Goal: Information Seeking & Learning: Learn about a topic

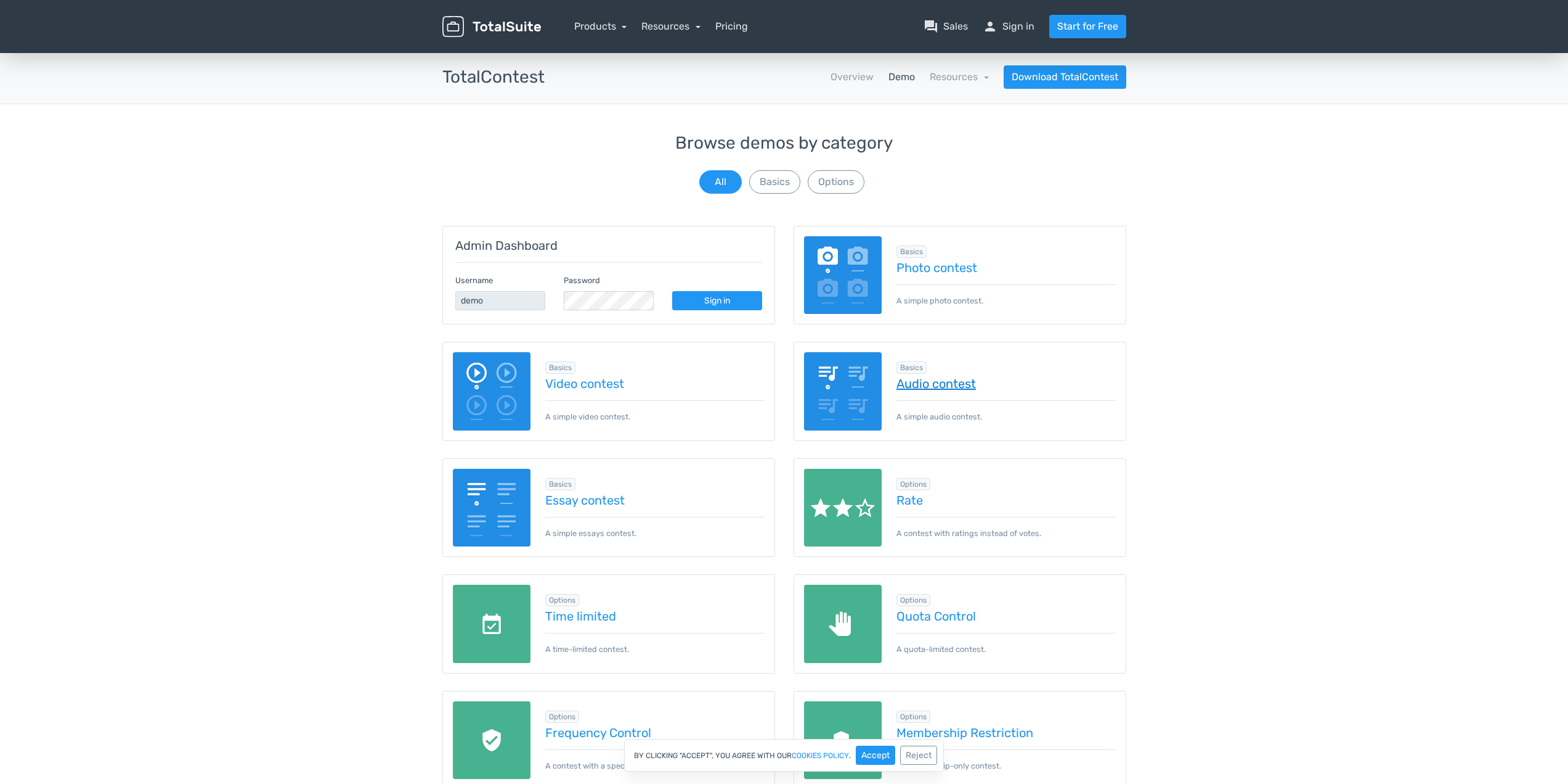
click at [942, 390] on link "Audio contest" at bounding box center [1006, 384] width 220 height 14
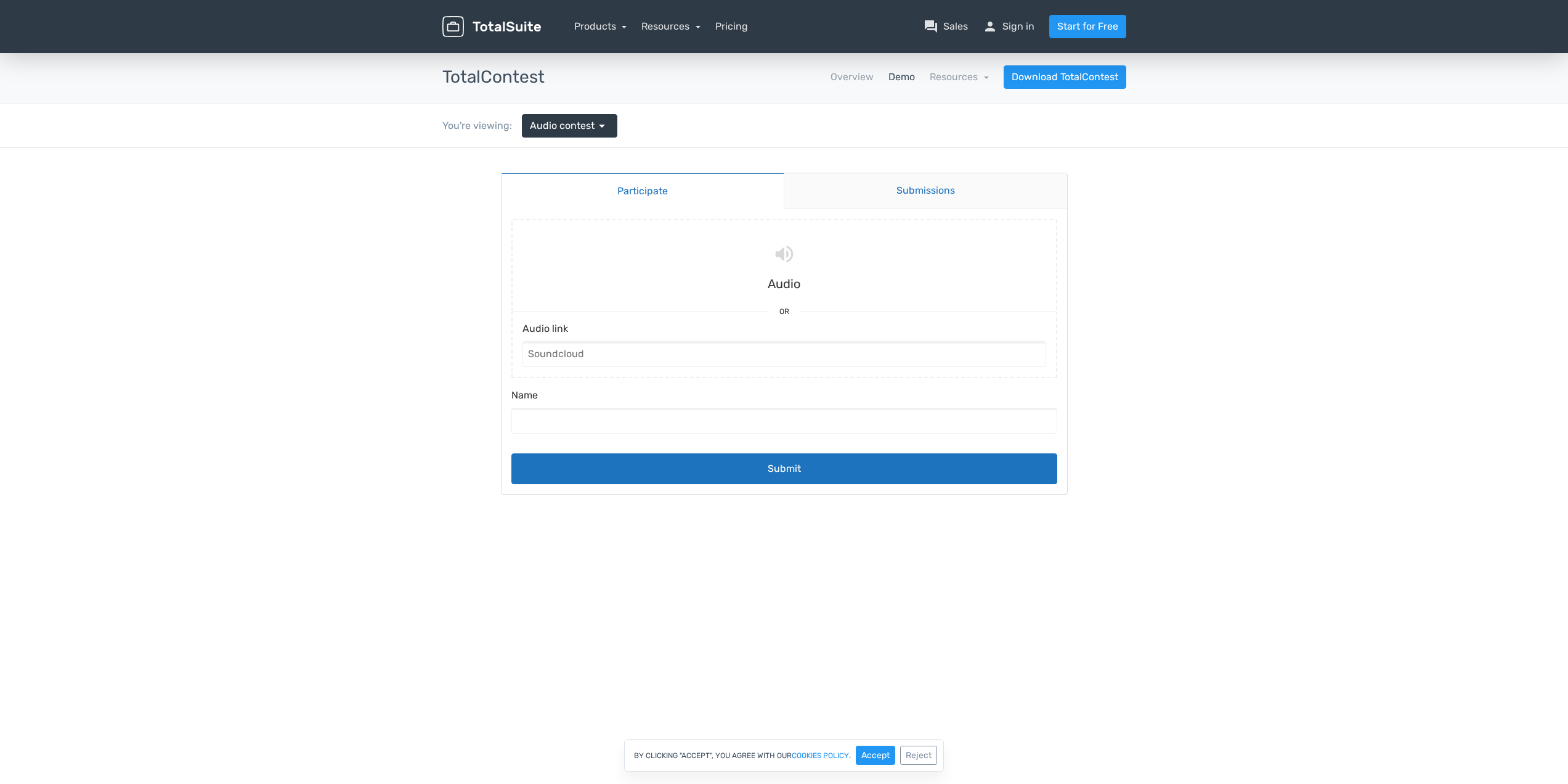
click at [845, 192] on link "Submissions" at bounding box center [925, 191] width 283 height 36
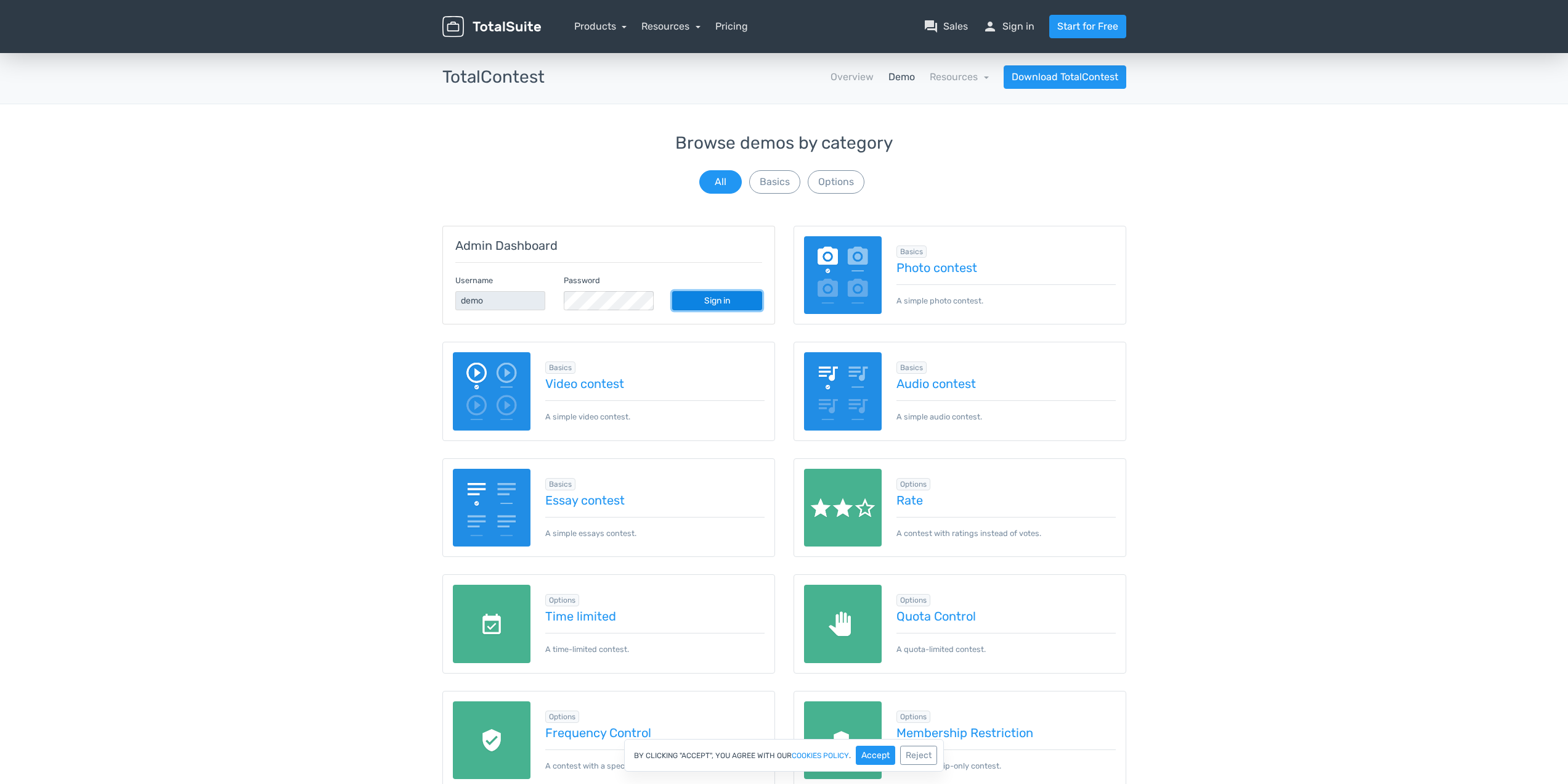
click at [699, 295] on link "Sign in" at bounding box center [717, 300] width 90 height 20
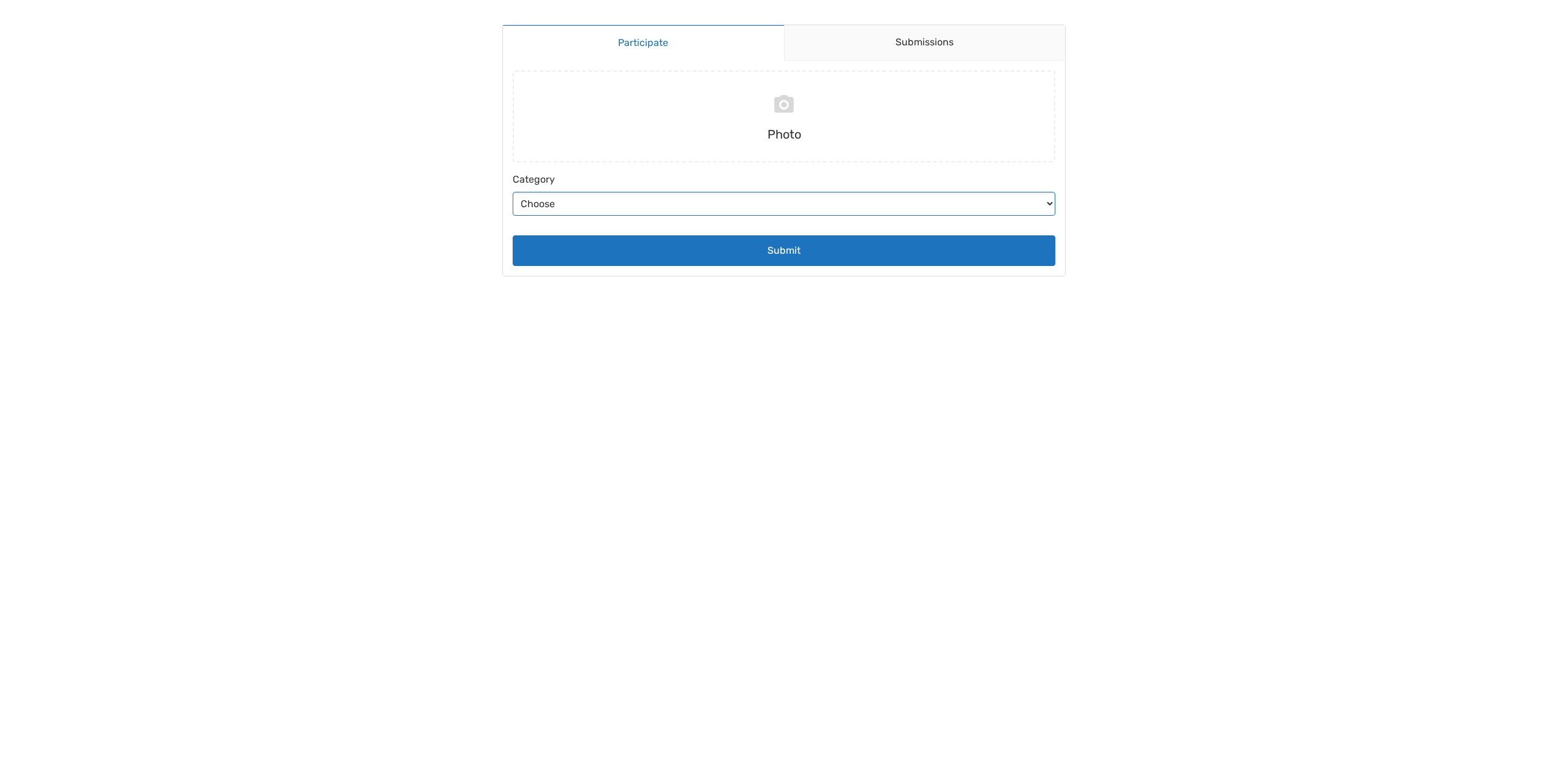
click at [797, 207] on select "Choose Abstract Humans Nature" at bounding box center [784, 203] width 543 height 24
select select "6"
click at [513, 191] on select "Choose Abstract Humans Nature" at bounding box center [784, 203] width 543 height 24
click at [904, 46] on link "Submissions" at bounding box center [925, 43] width 282 height 35
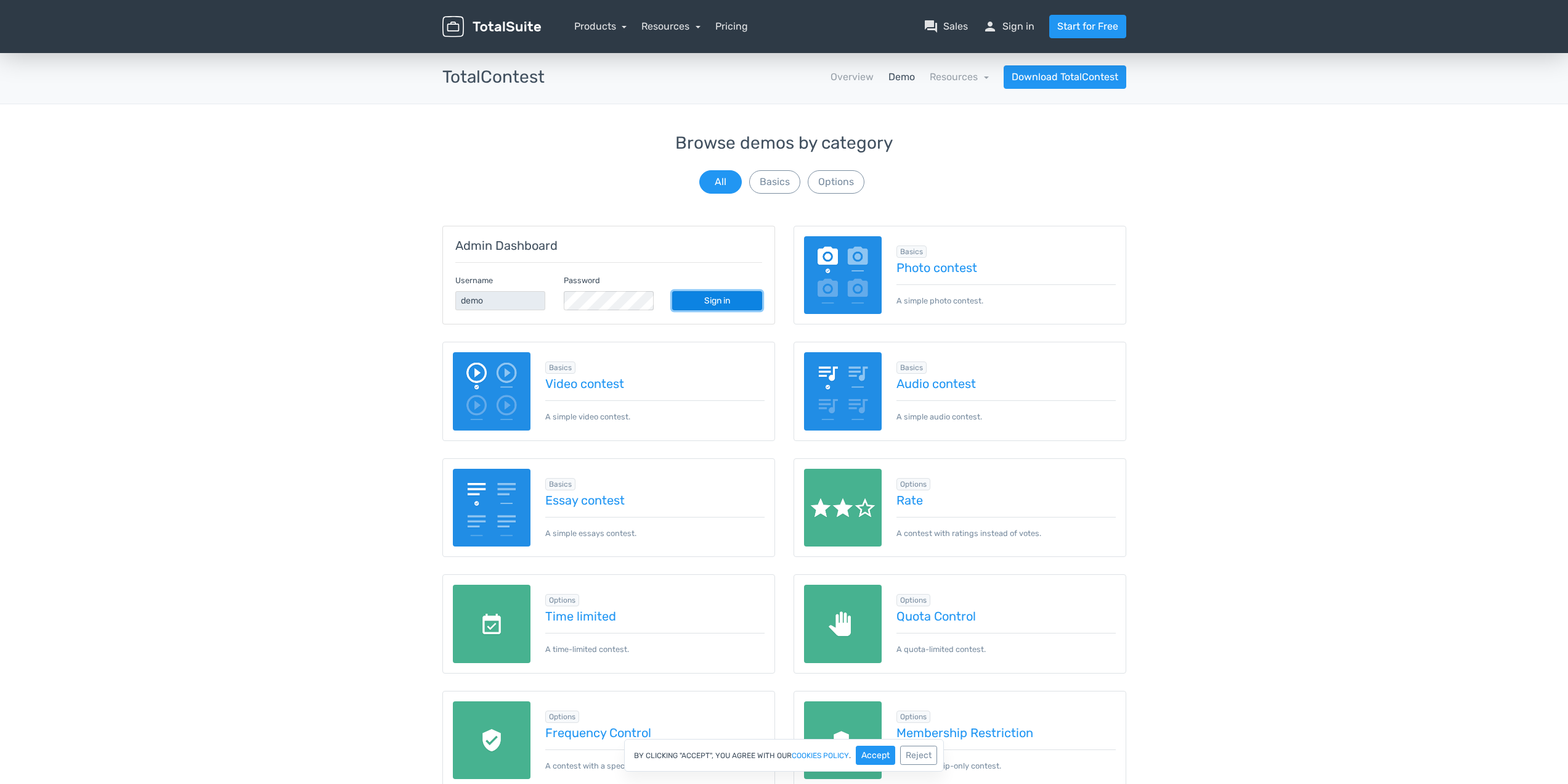
click at [699, 300] on link "Sign in" at bounding box center [717, 300] width 90 height 20
click at [924, 265] on link "Photo contest" at bounding box center [1006, 267] width 220 height 14
click at [868, 76] on link "Overview" at bounding box center [852, 76] width 43 height 14
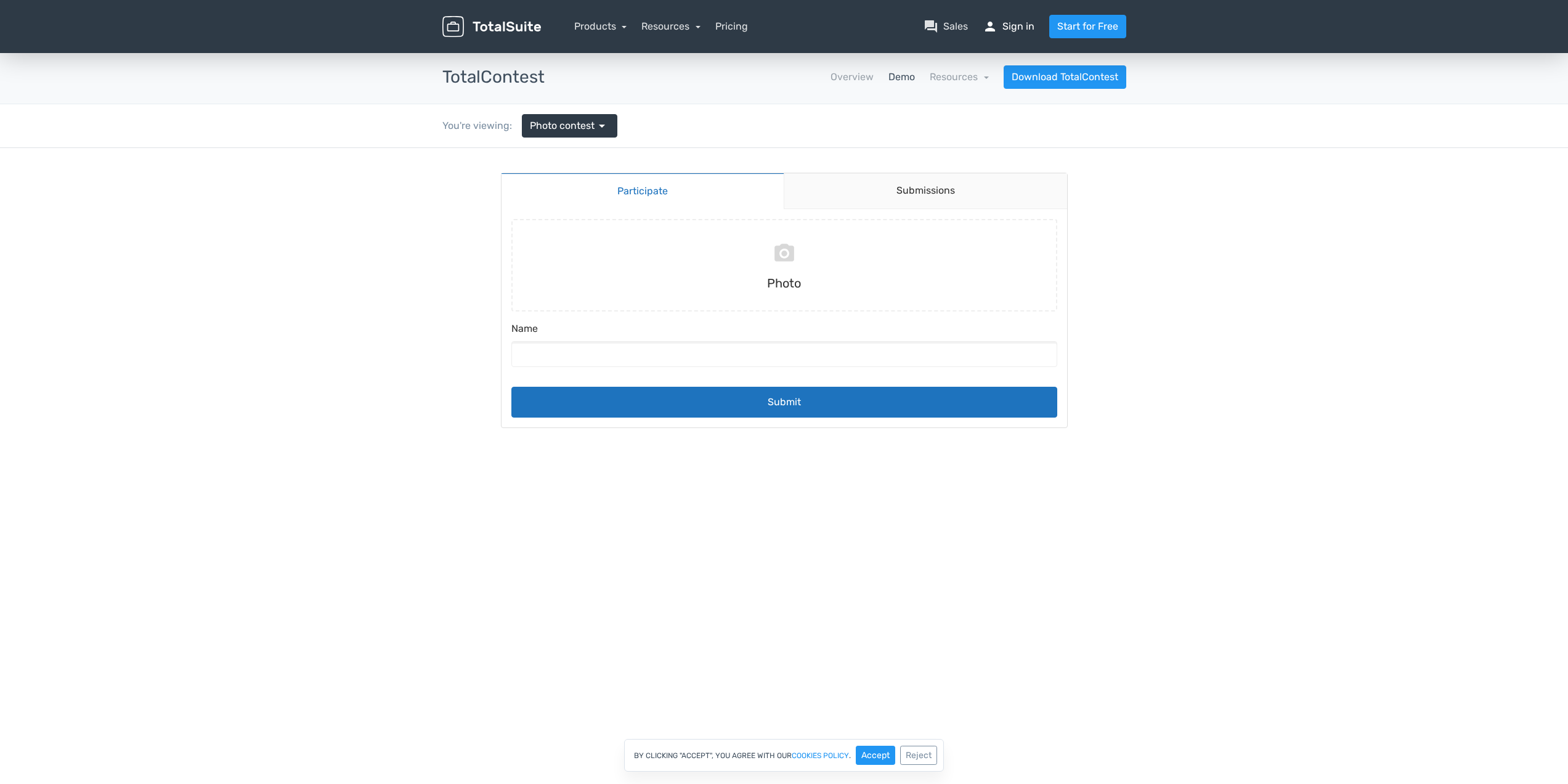
click at [1016, 25] on link "person Sign in" at bounding box center [1008, 26] width 52 height 14
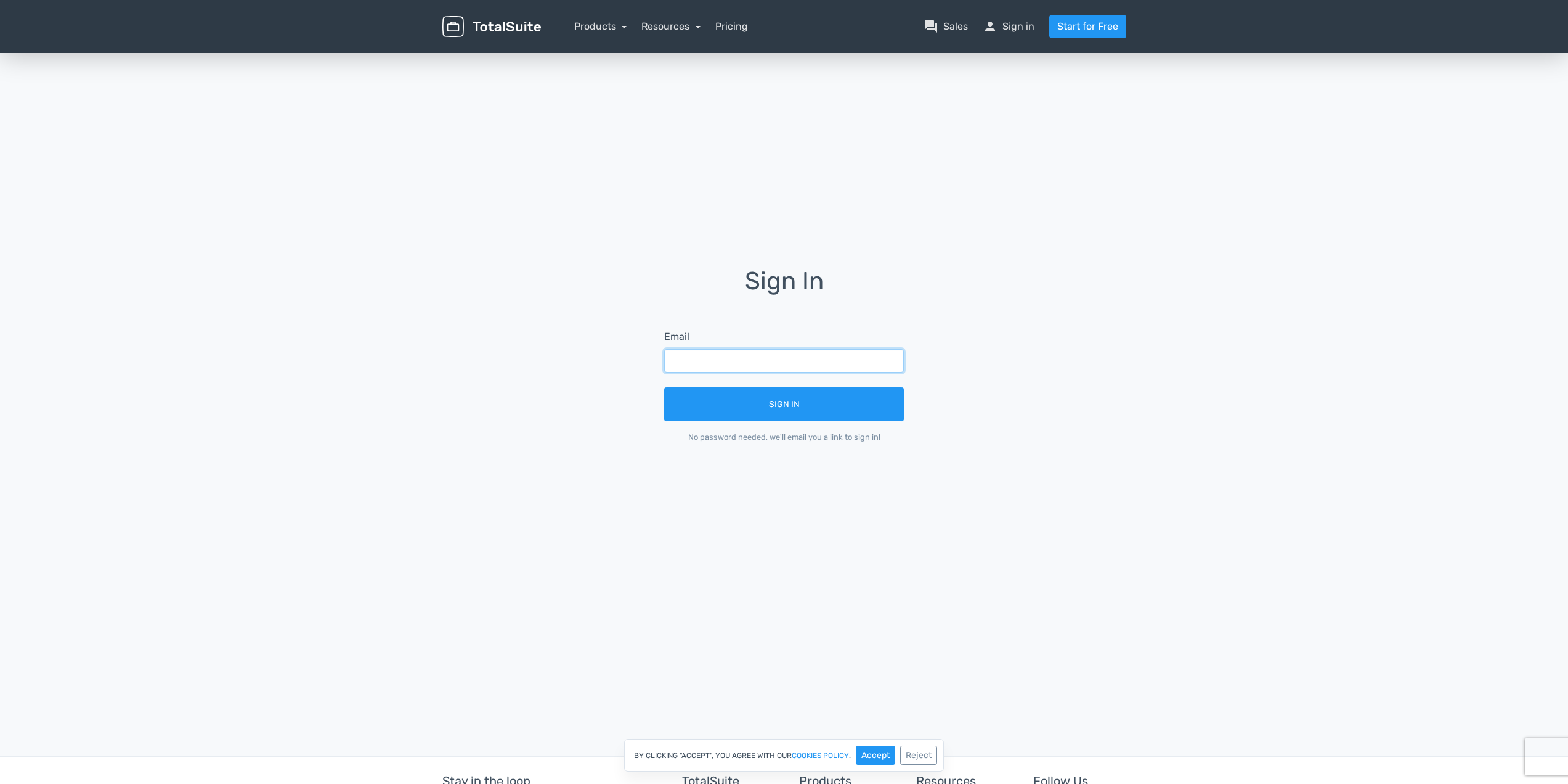
click at [772, 371] on input "text" at bounding box center [784, 361] width 240 height 24
type input "[EMAIL_ADDRESS][DOMAIN_NAME]"
click at [664, 387] on button "Sign In" at bounding box center [784, 404] width 240 height 34
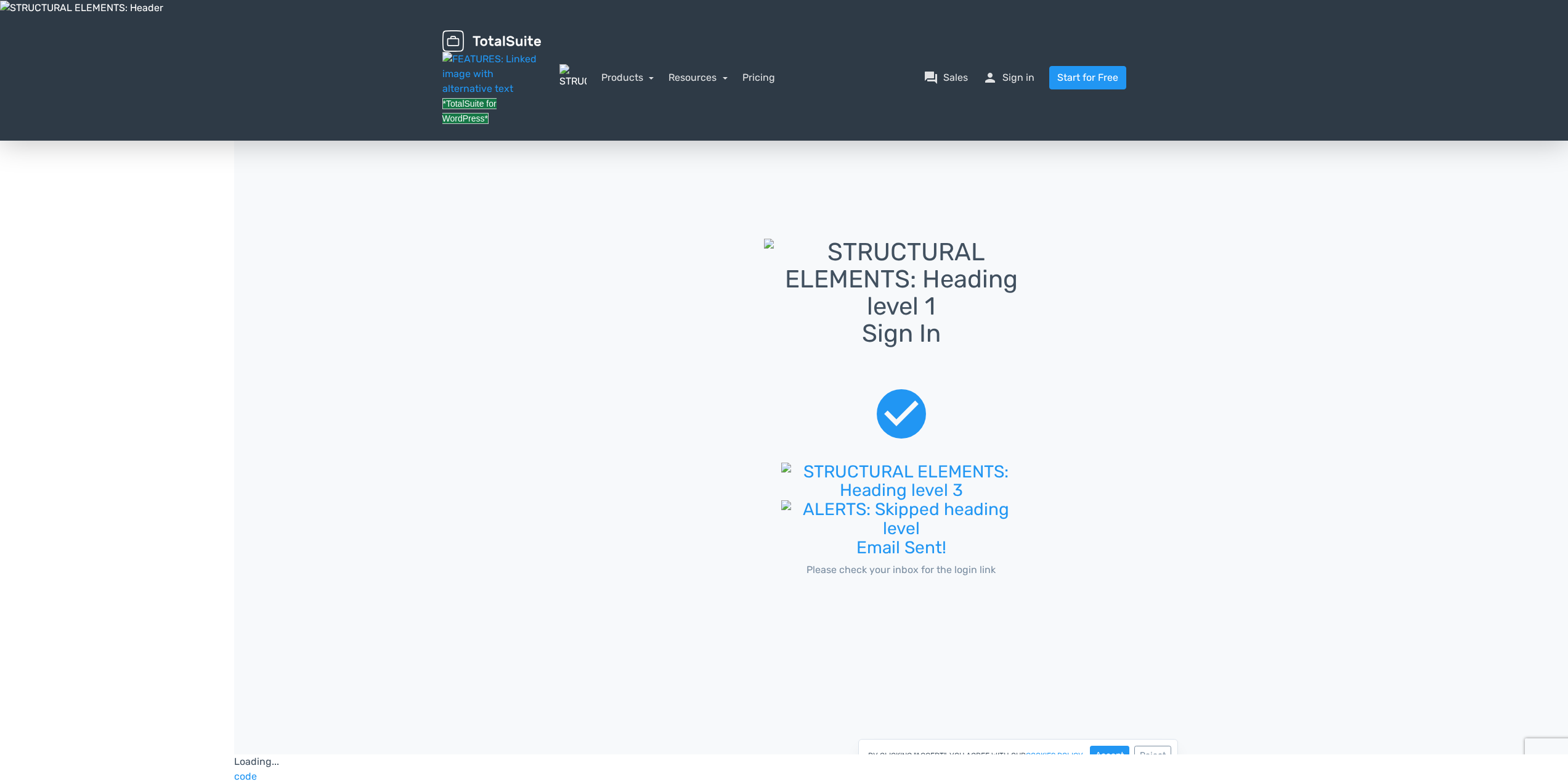
click at [664, 455] on div "Sign In check_circle Email Sent! Please check your inbox for the login link" at bounding box center [901, 421] width 702 height 366
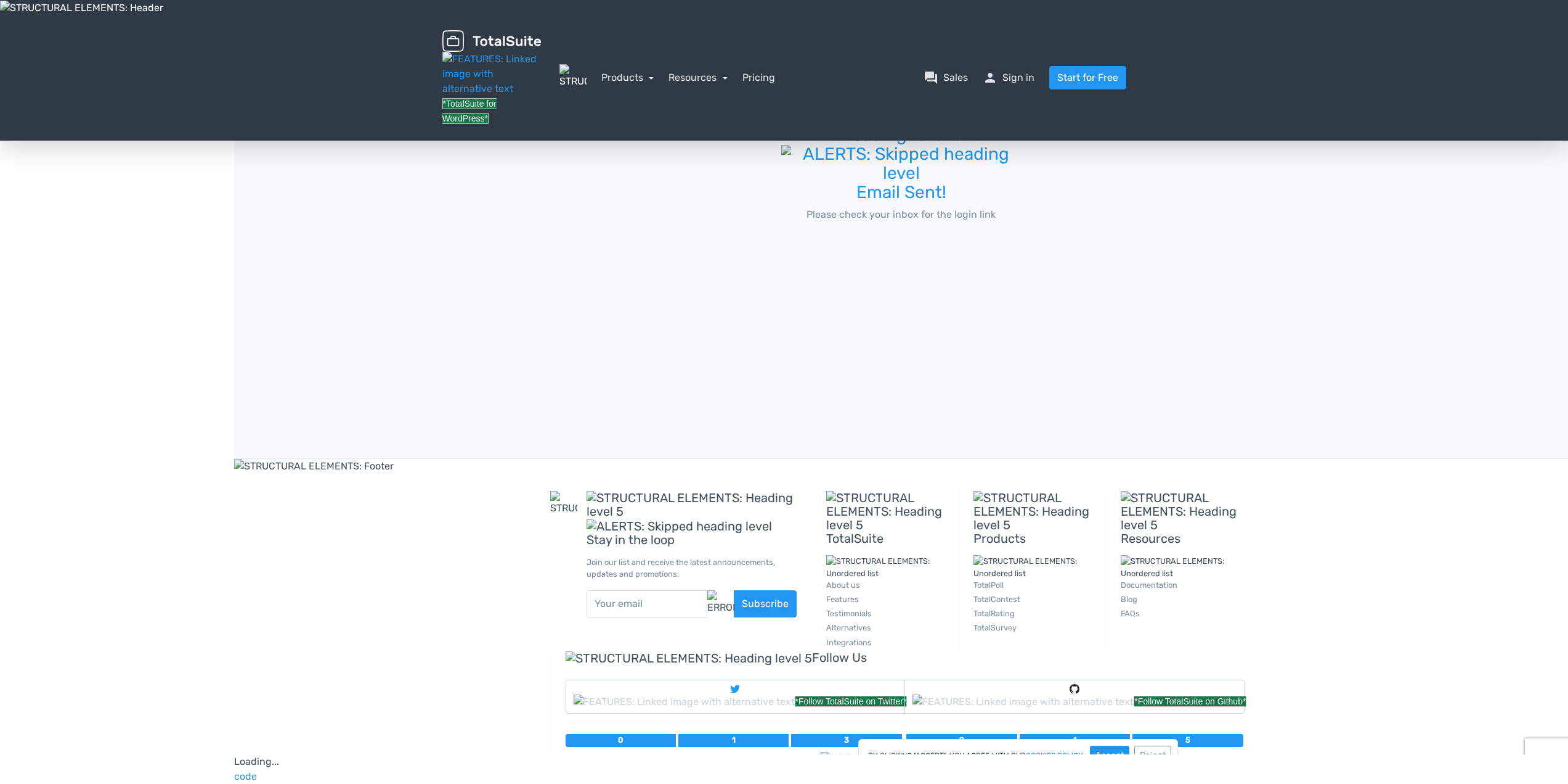
scroll to position [370, 0]
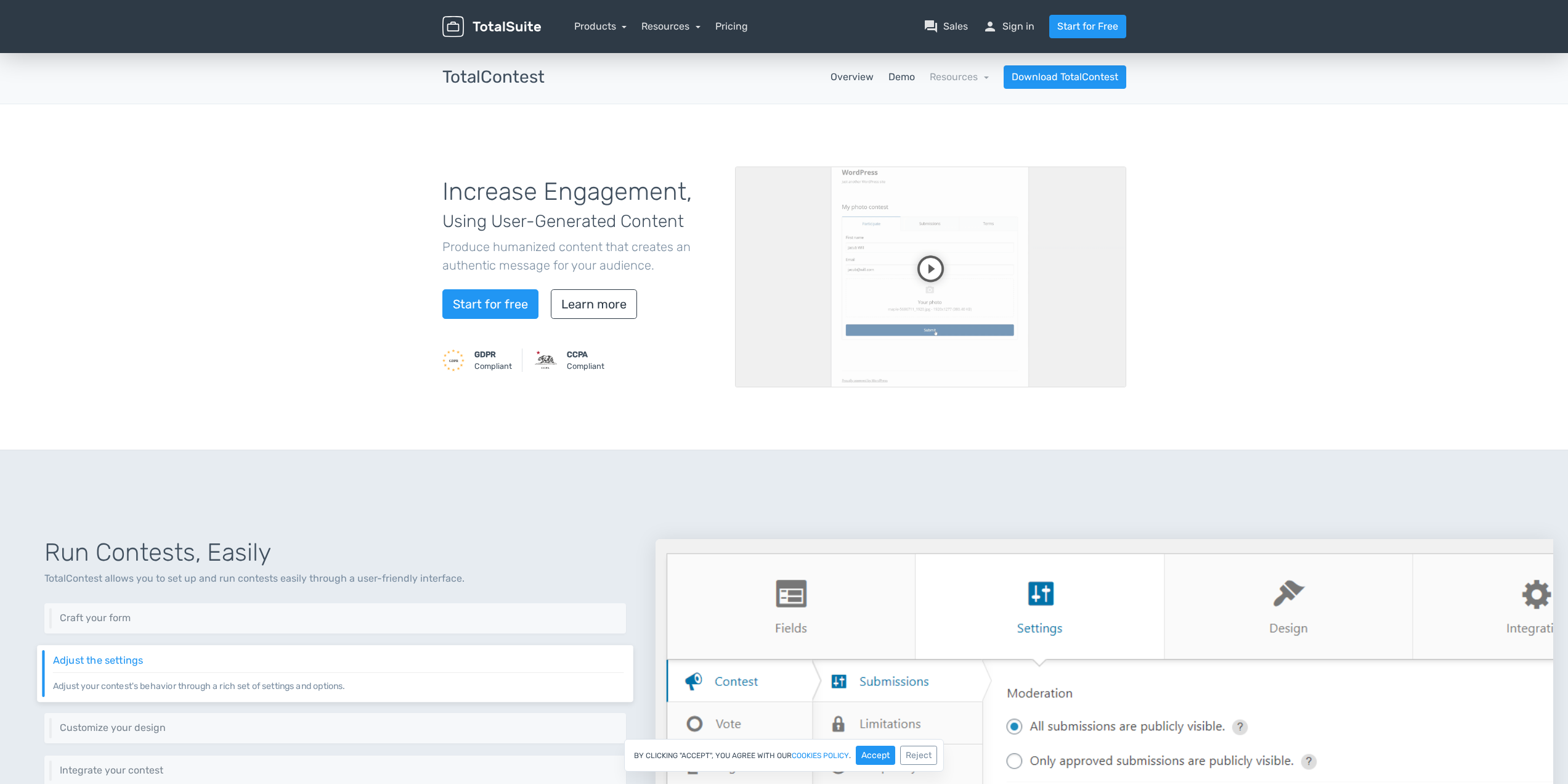
click at [892, 78] on link "Demo" at bounding box center [901, 76] width 26 height 14
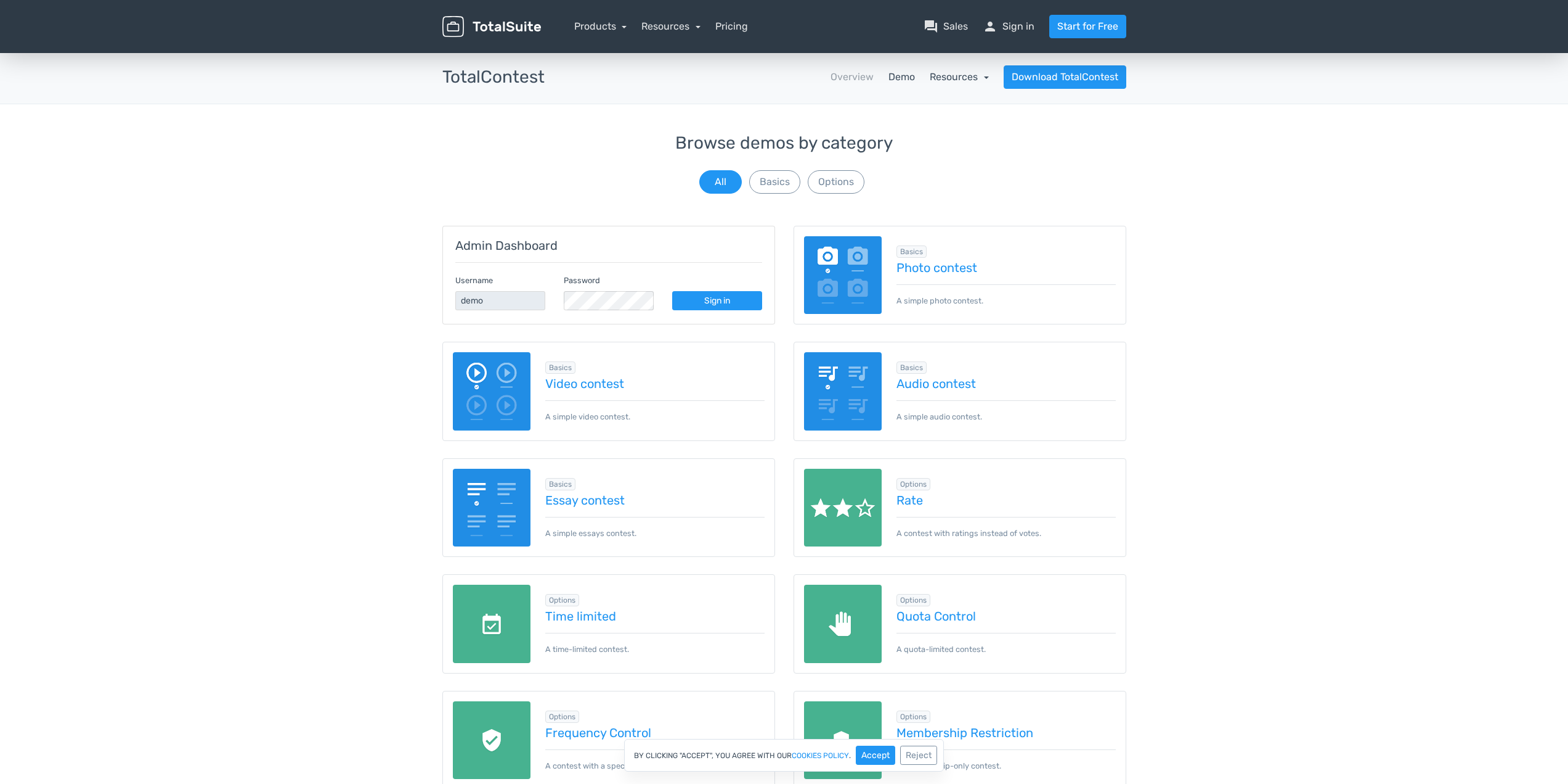
click at [971, 74] on link "Resources" at bounding box center [960, 77] width 59 height 12
click at [908, 80] on link "Demo" at bounding box center [901, 76] width 26 height 14
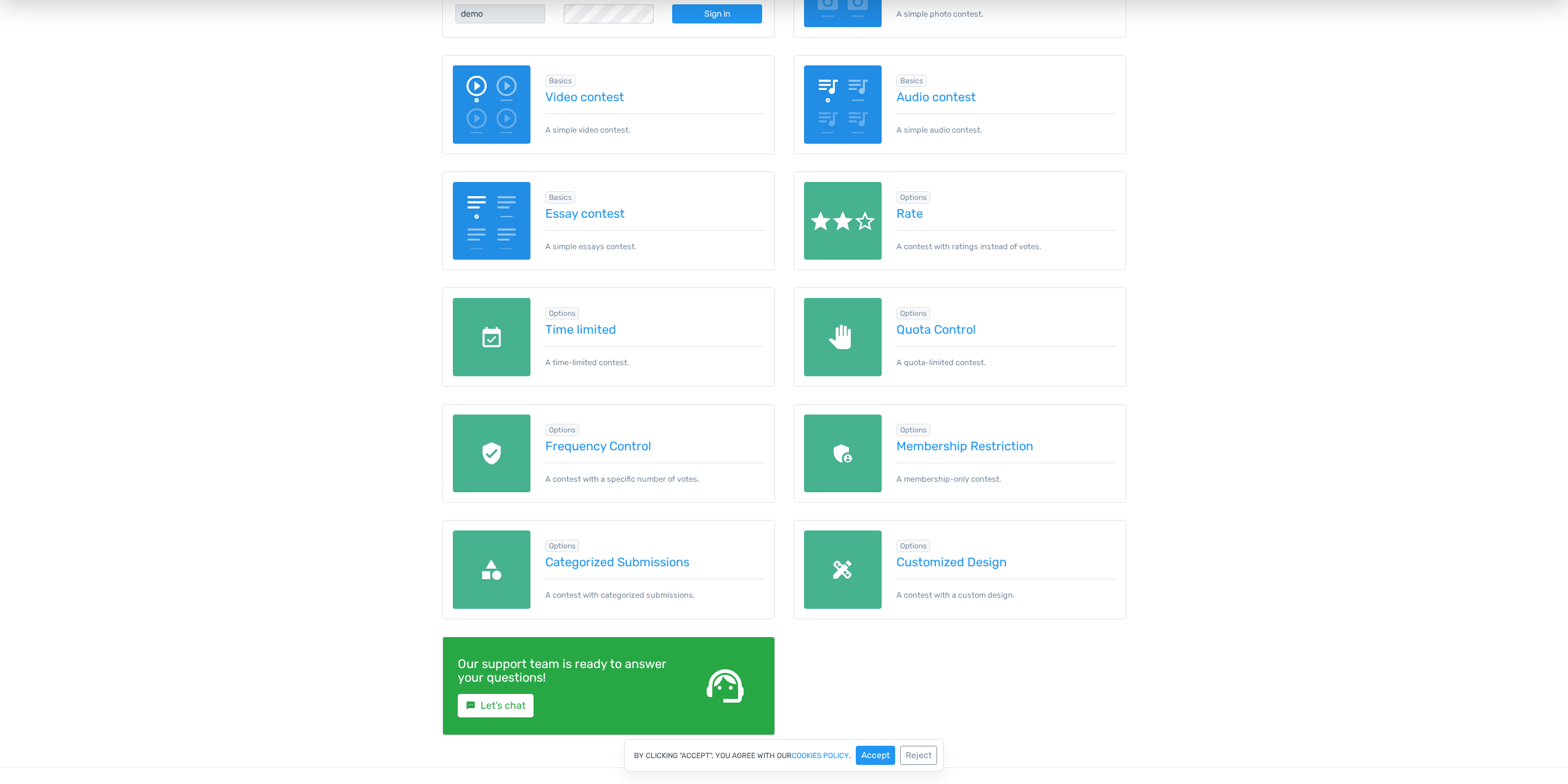
scroll to position [261, 0]
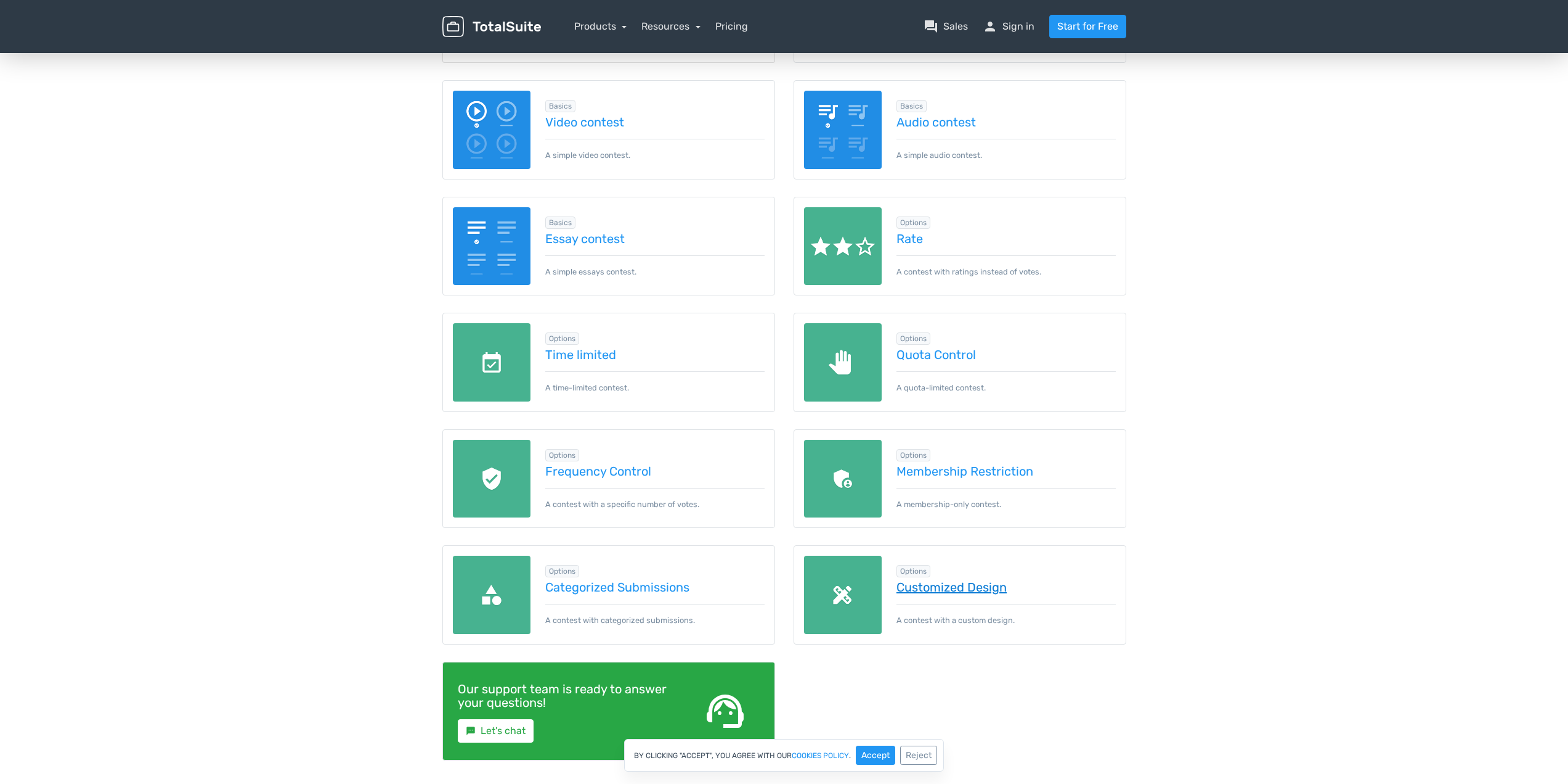
click at [953, 594] on link "Customized Design" at bounding box center [1006, 587] width 220 height 14
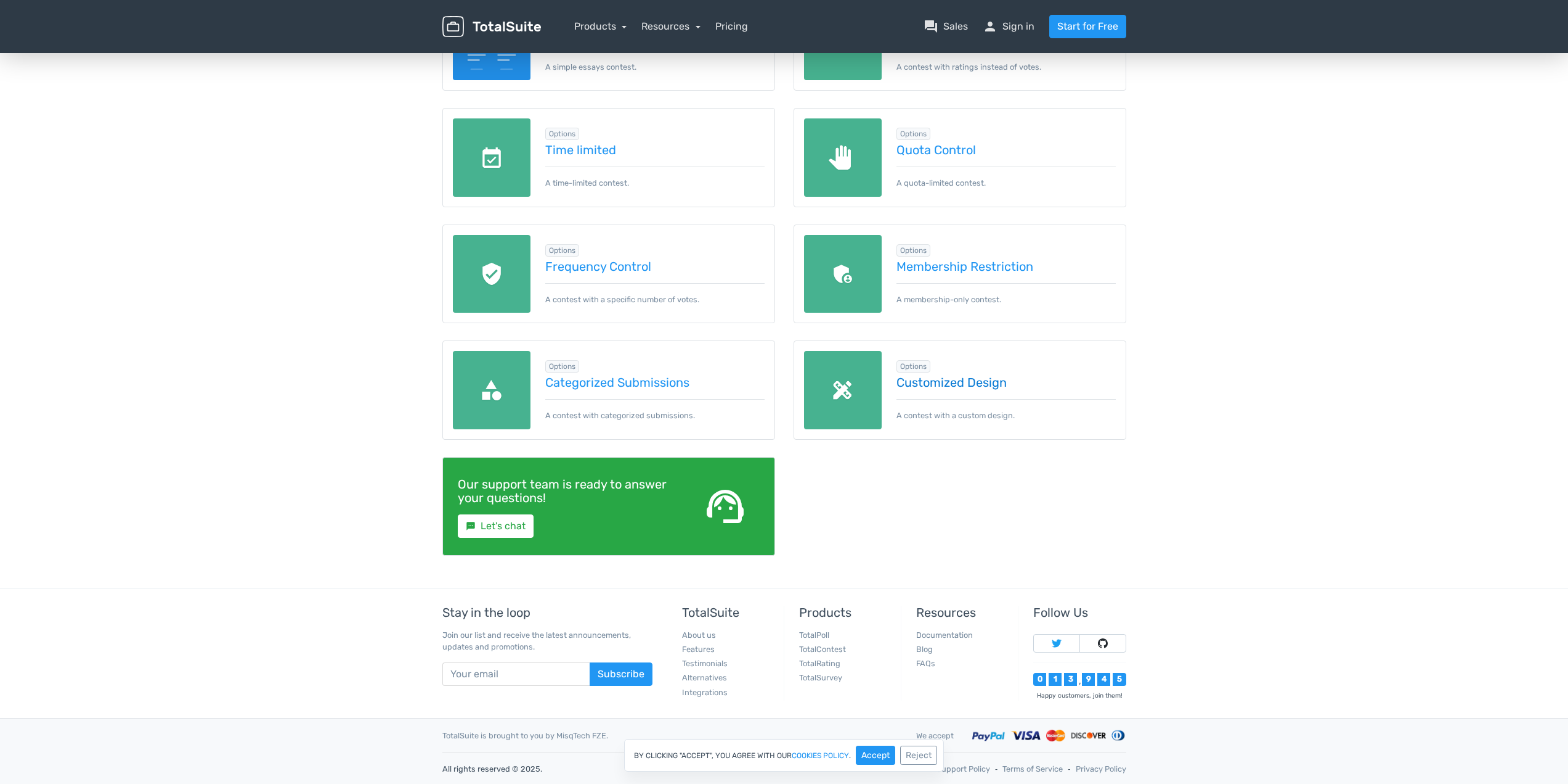
scroll to position [467, 0]
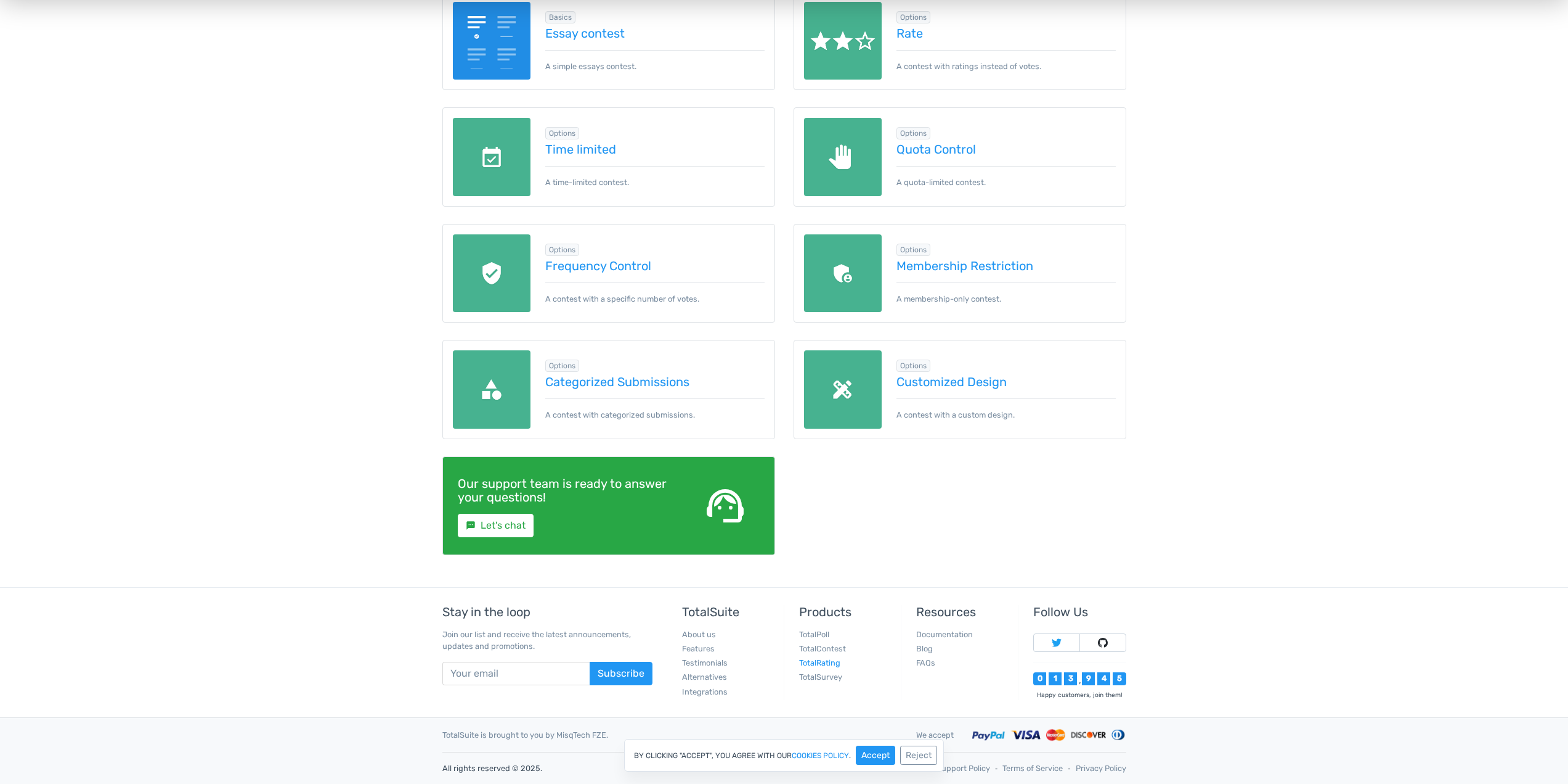
click at [834, 660] on link "TotalRating" at bounding box center [820, 662] width 42 height 9
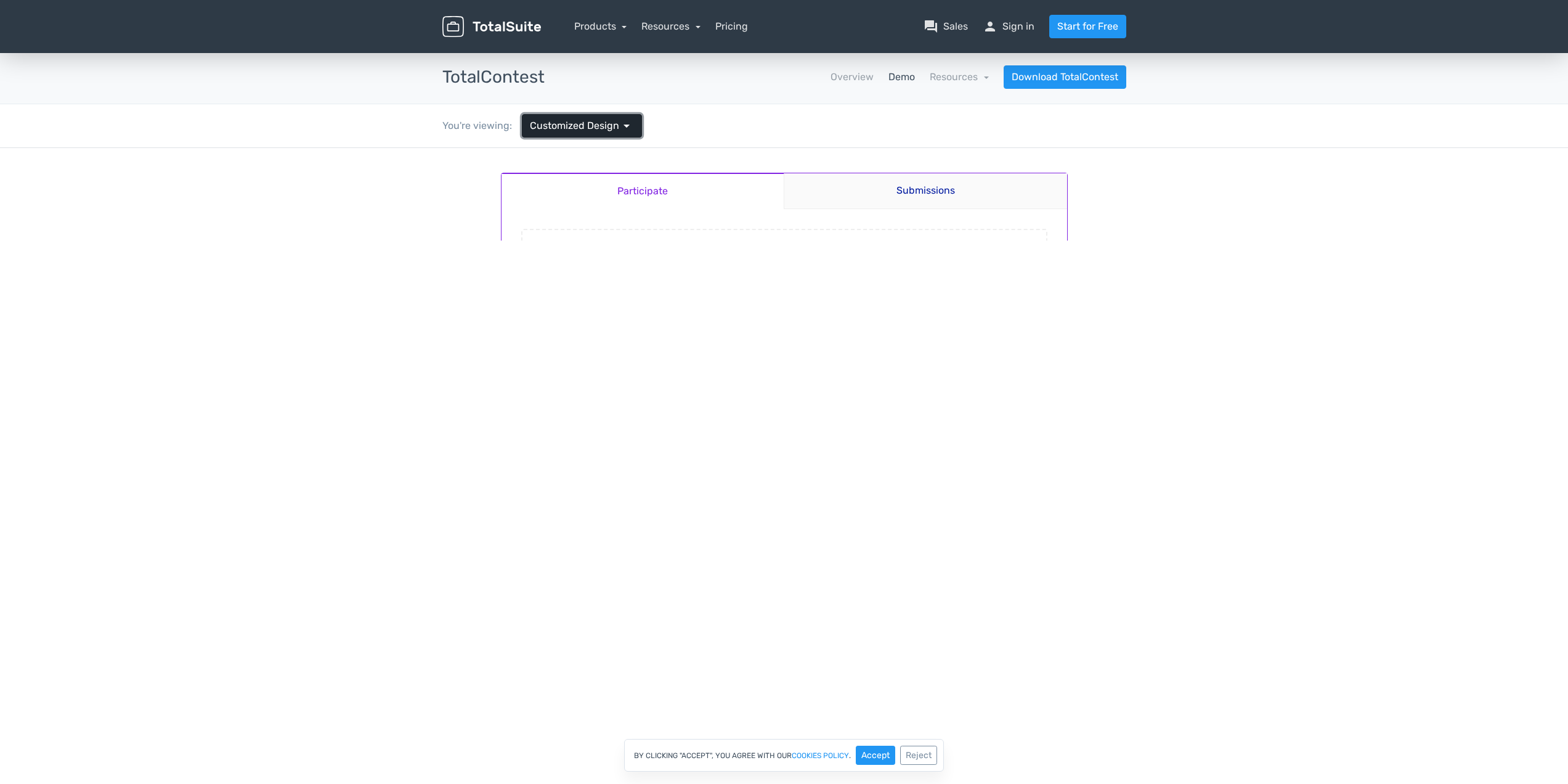
click at [619, 129] on span "arrow_drop_down" at bounding box center [626, 126] width 14 height 14
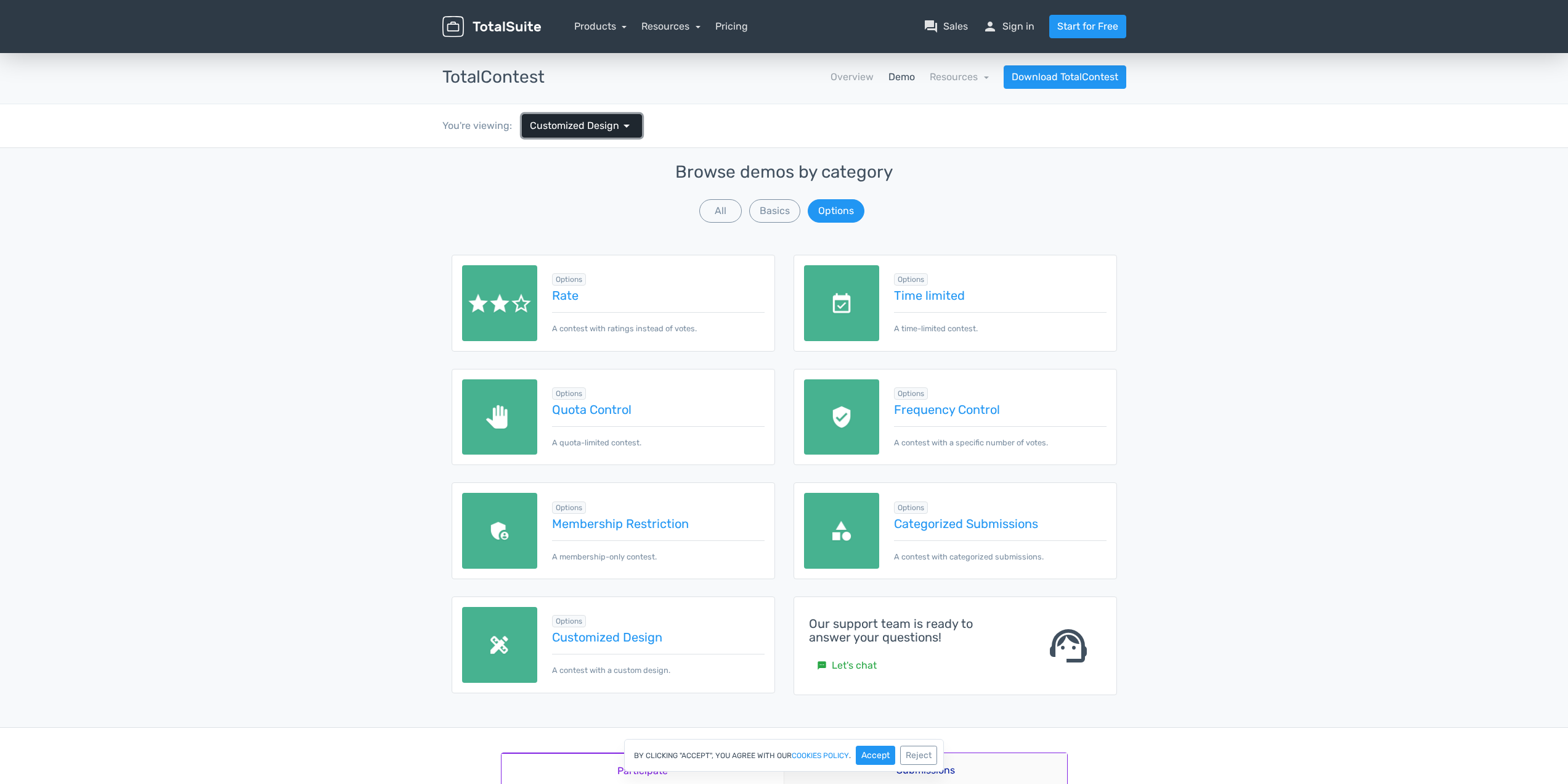
click at [619, 122] on span "arrow_drop_down" at bounding box center [626, 126] width 14 height 14
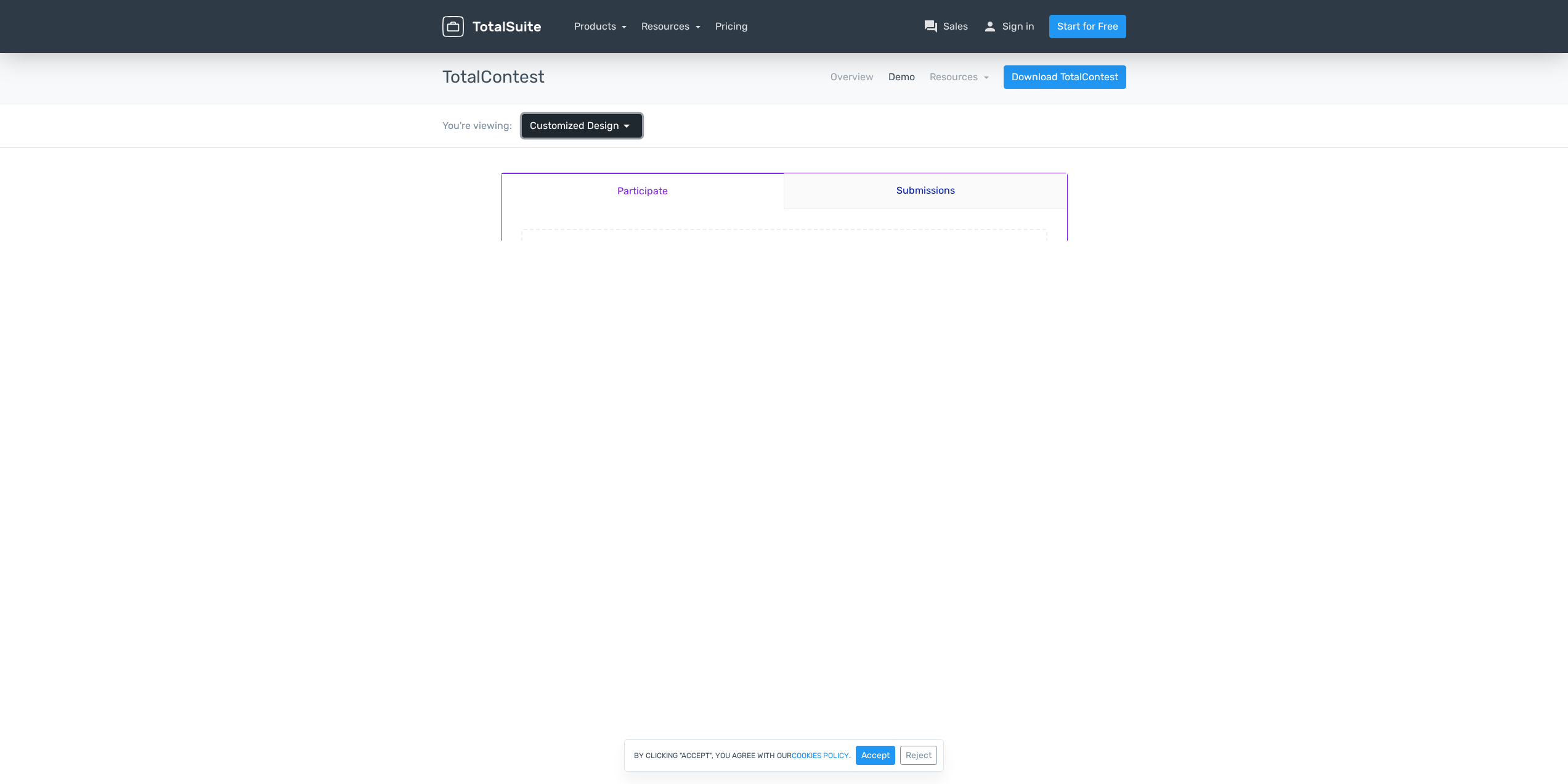
click at [619, 122] on span "arrow_drop_down" at bounding box center [626, 126] width 14 height 14
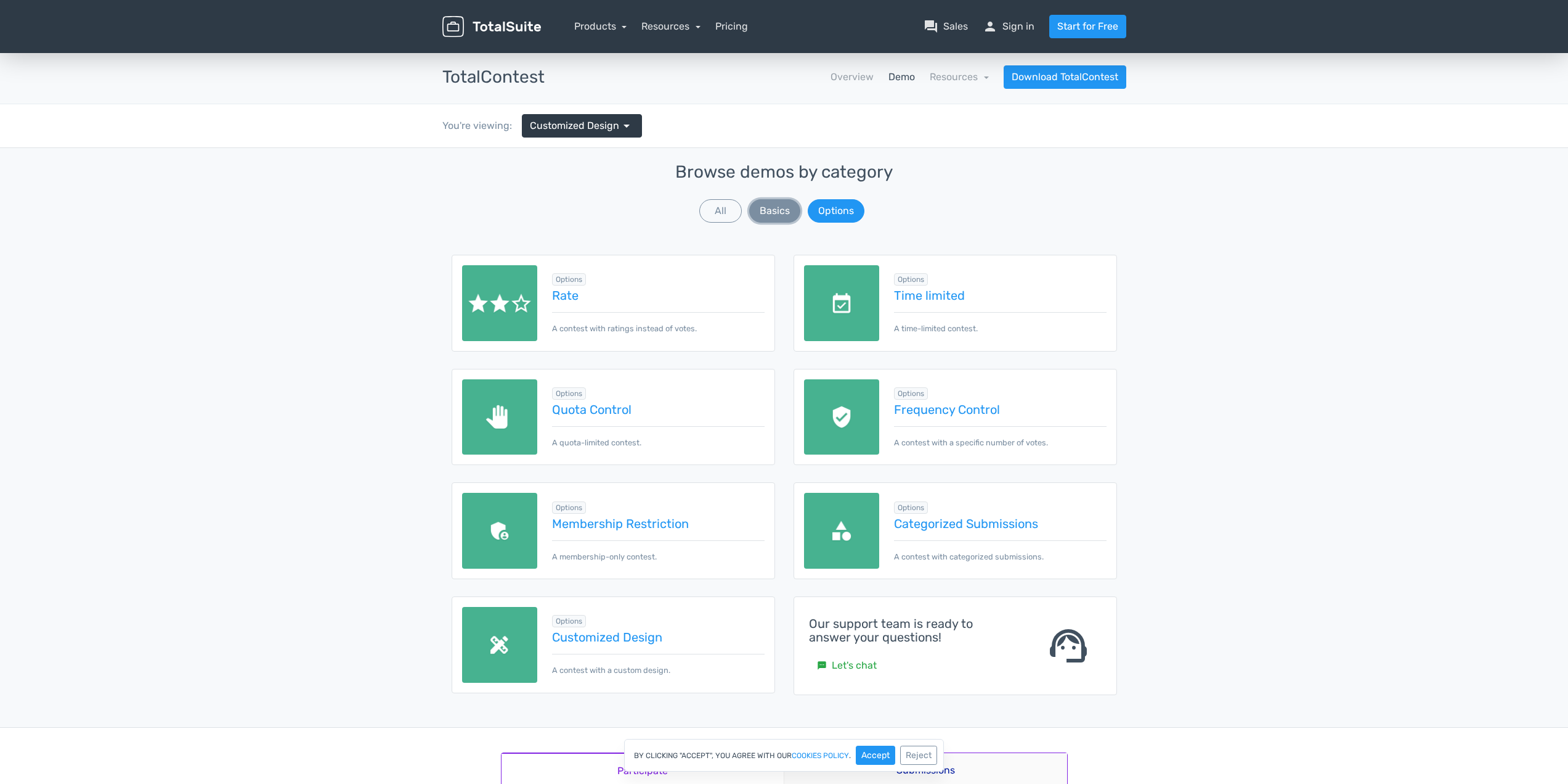
click at [773, 214] on button "Basics" at bounding box center [775, 211] width 51 height 24
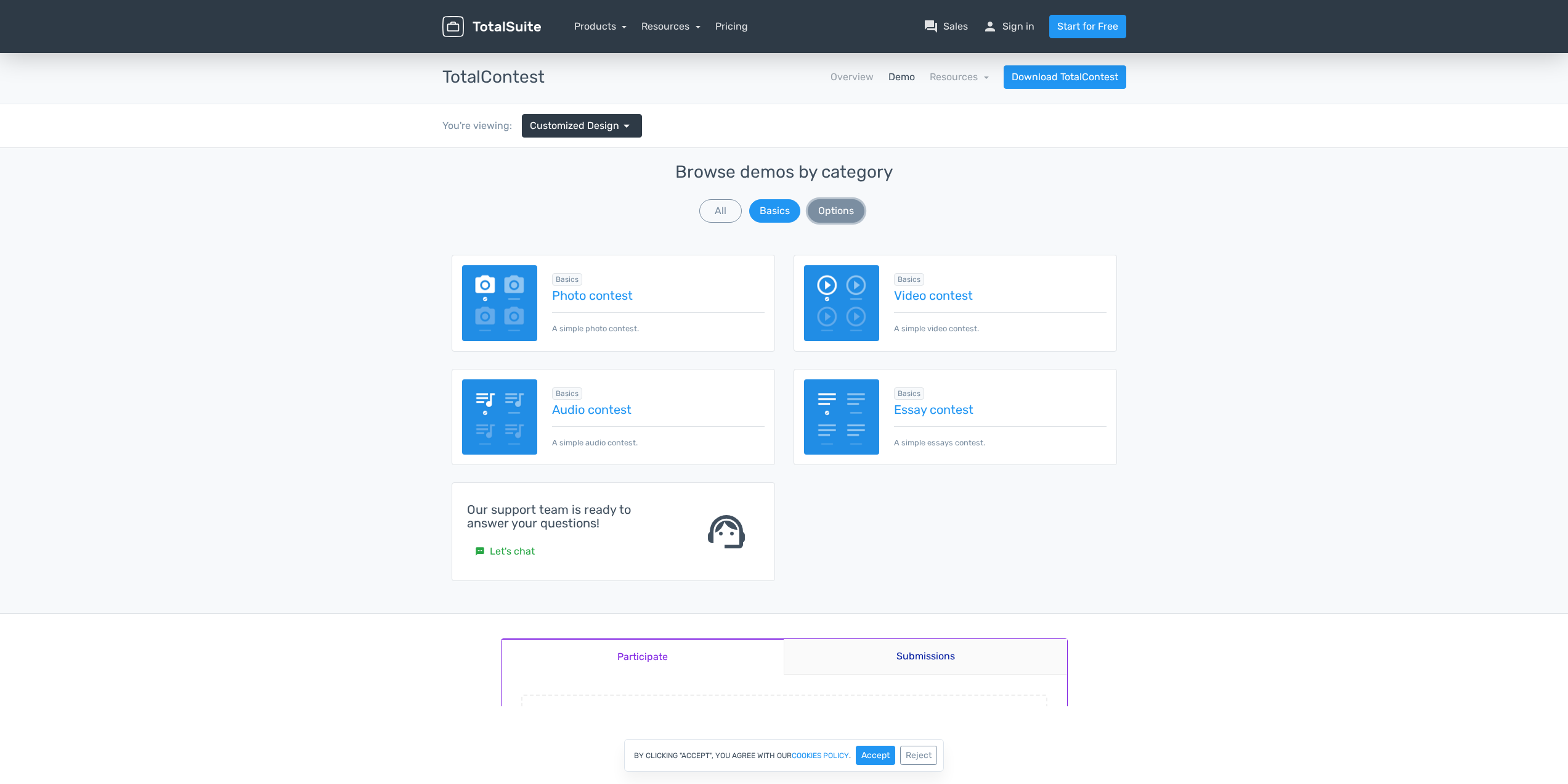
click at [842, 214] on button "Options" at bounding box center [836, 211] width 57 height 24
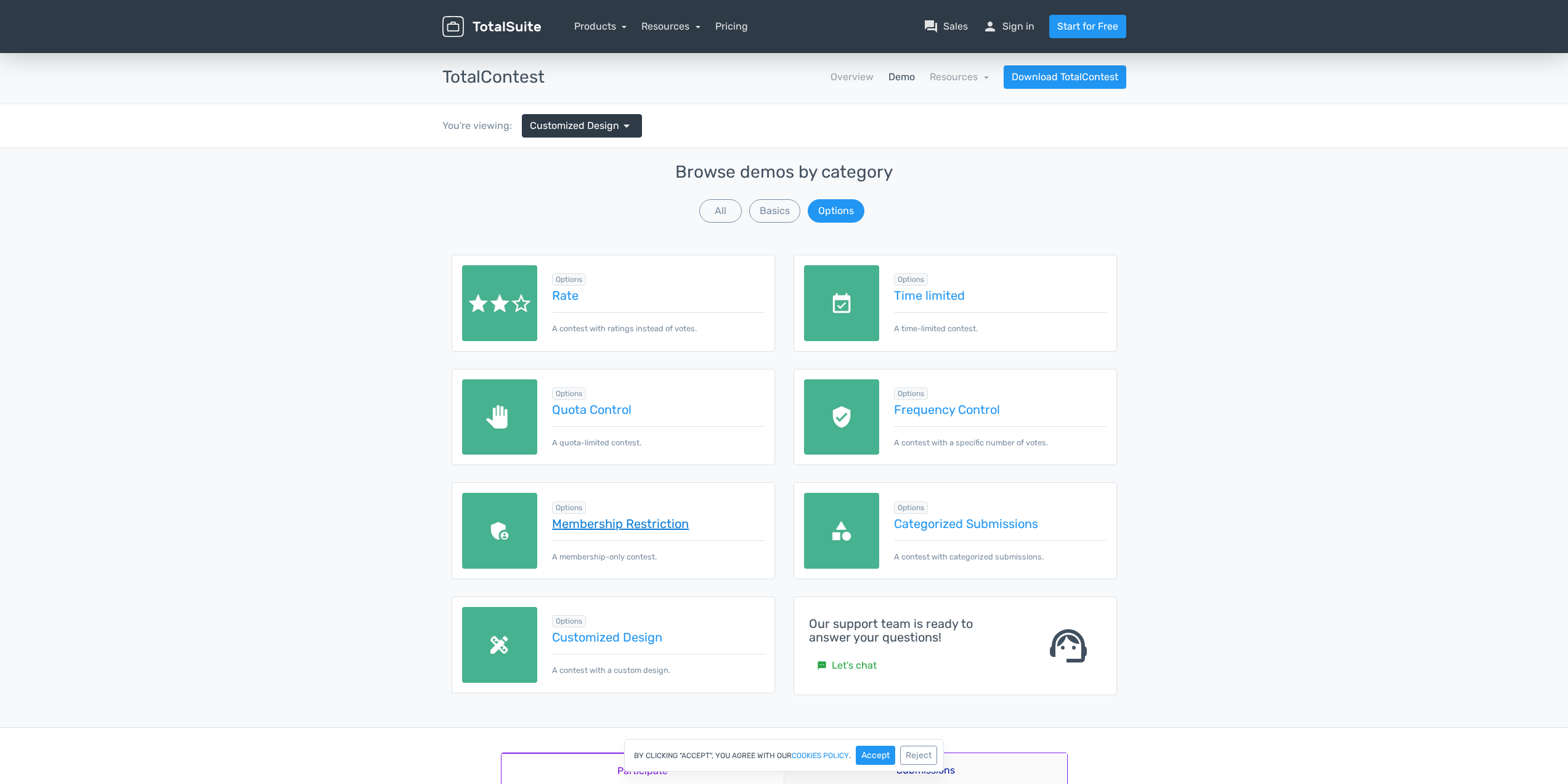
click at [605, 527] on link "Membership Restriction" at bounding box center [658, 524] width 212 height 14
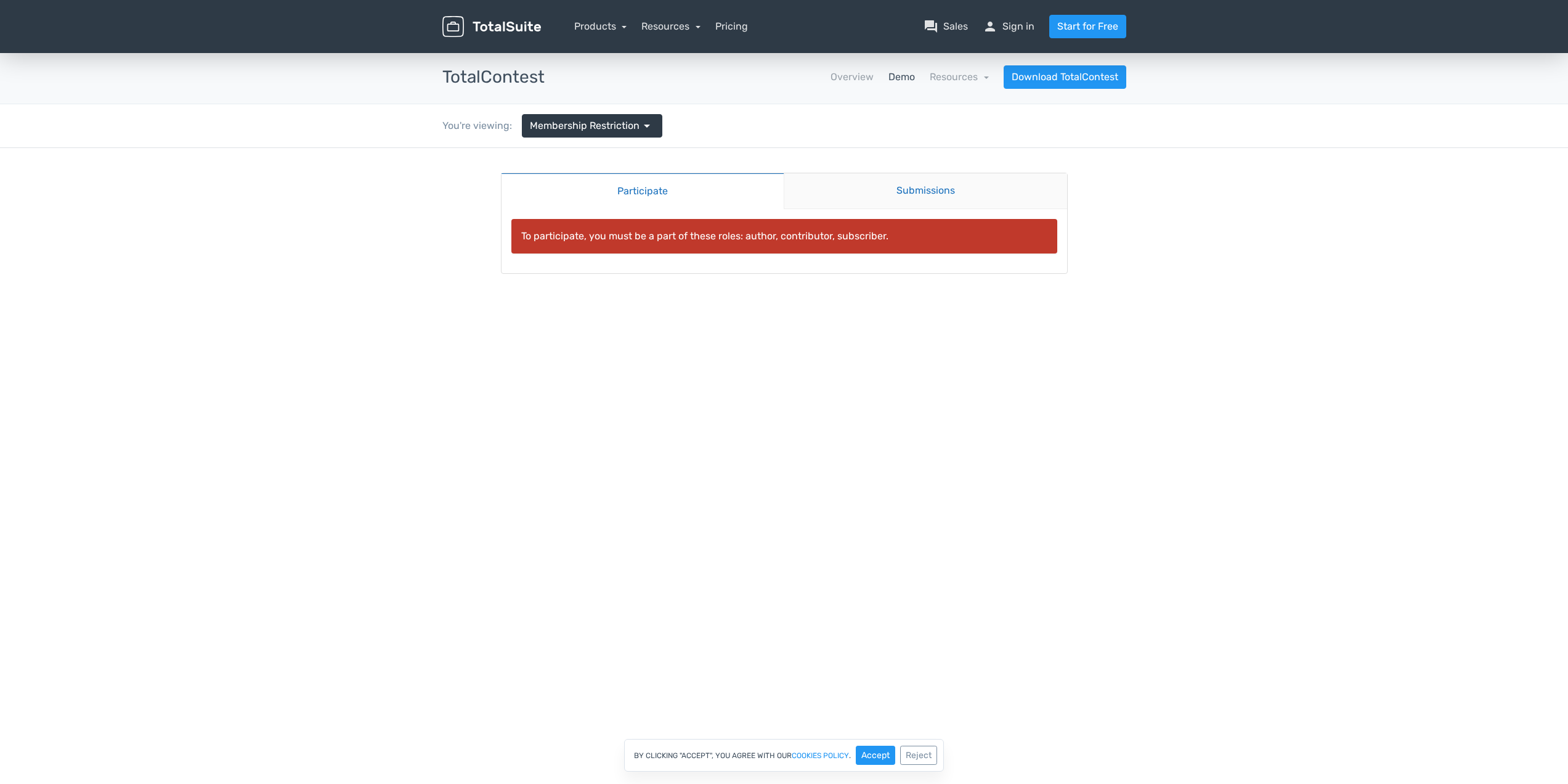
click at [867, 198] on link "Submissions" at bounding box center [925, 191] width 283 height 36
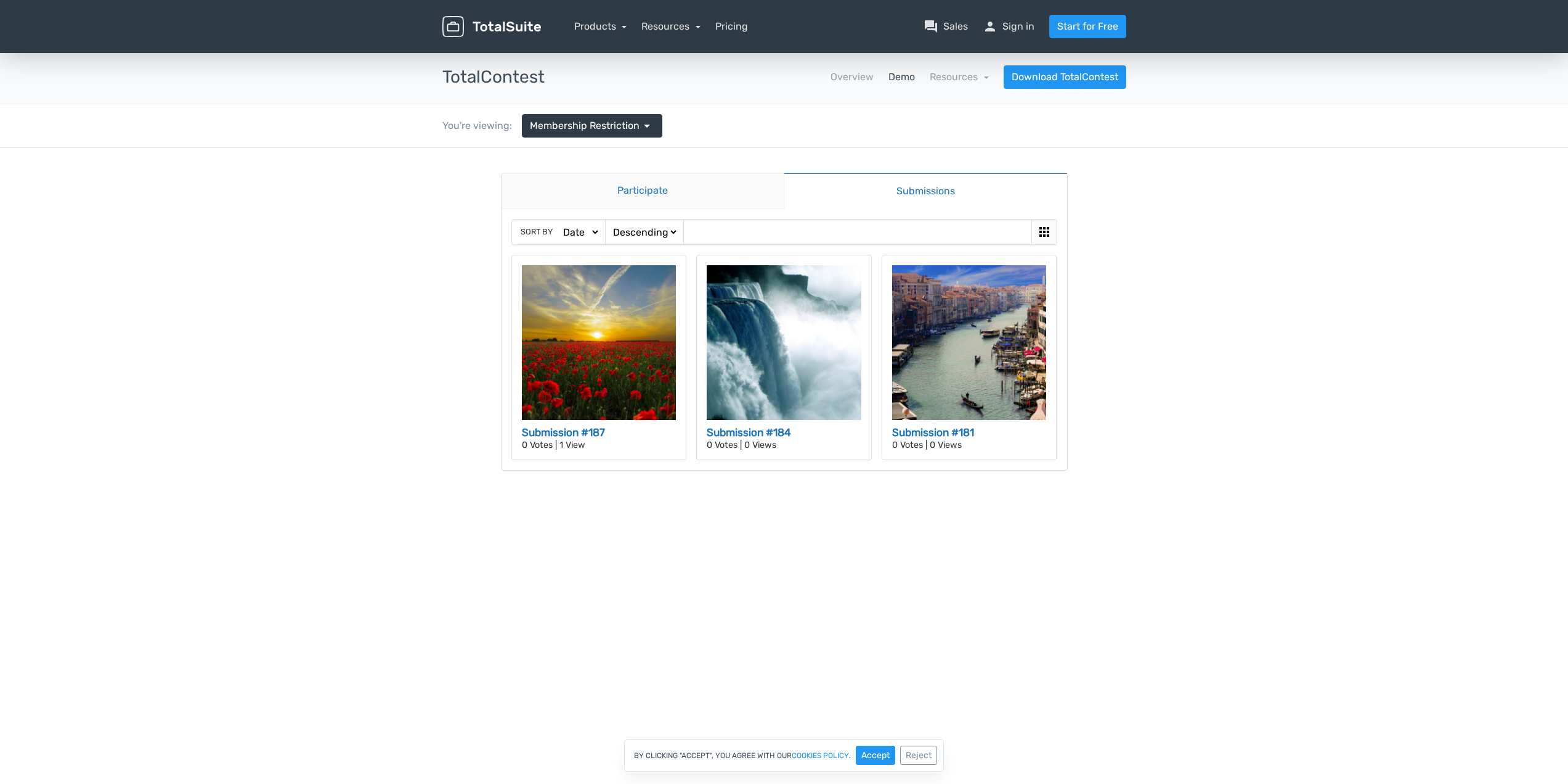
click at [620, 199] on link "Participate" at bounding box center [644, 191] width 283 height 36
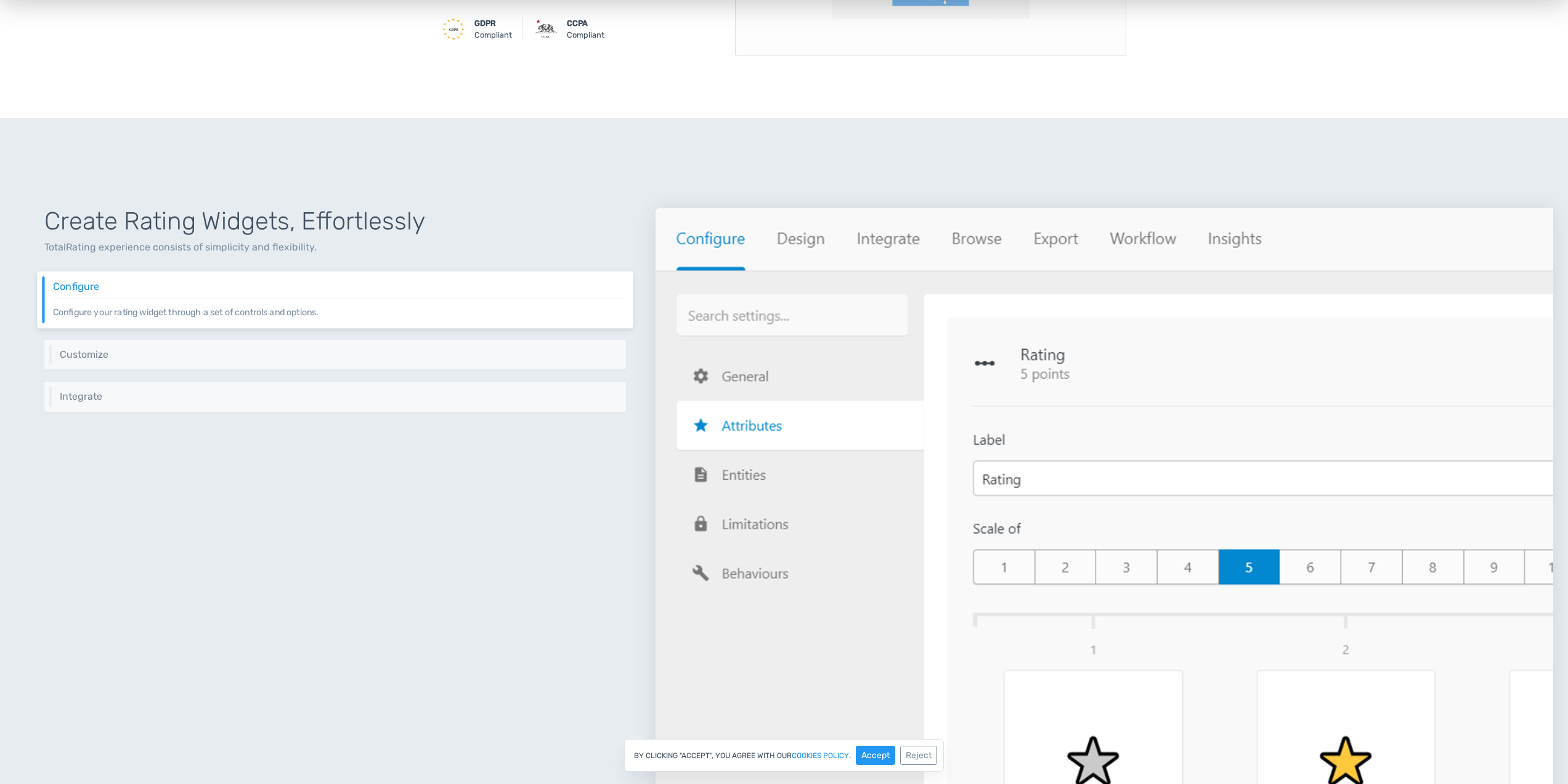
scroll to position [328, 0]
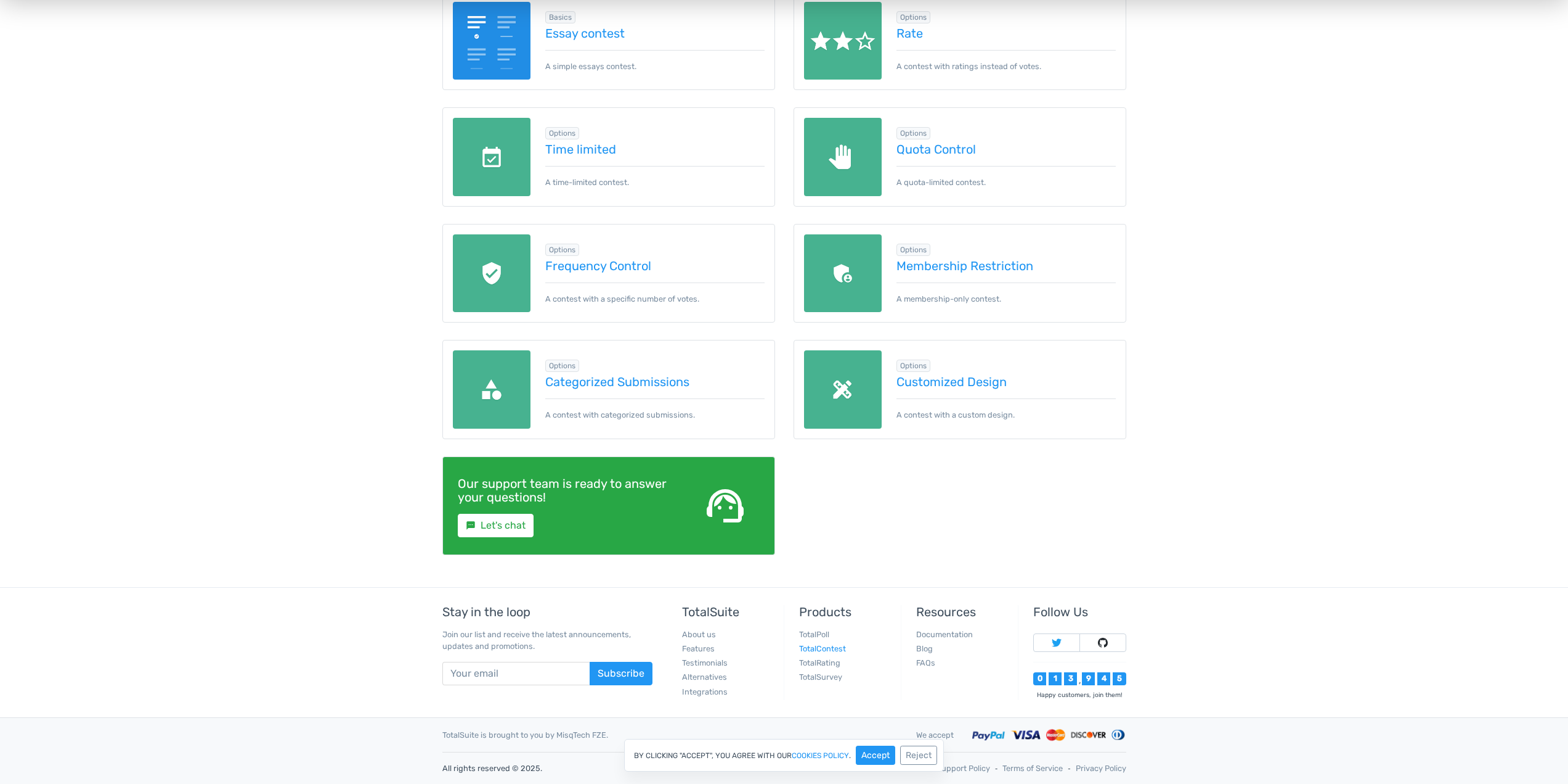
click at [829, 649] on link "TotalContest" at bounding box center [823, 648] width 47 height 9
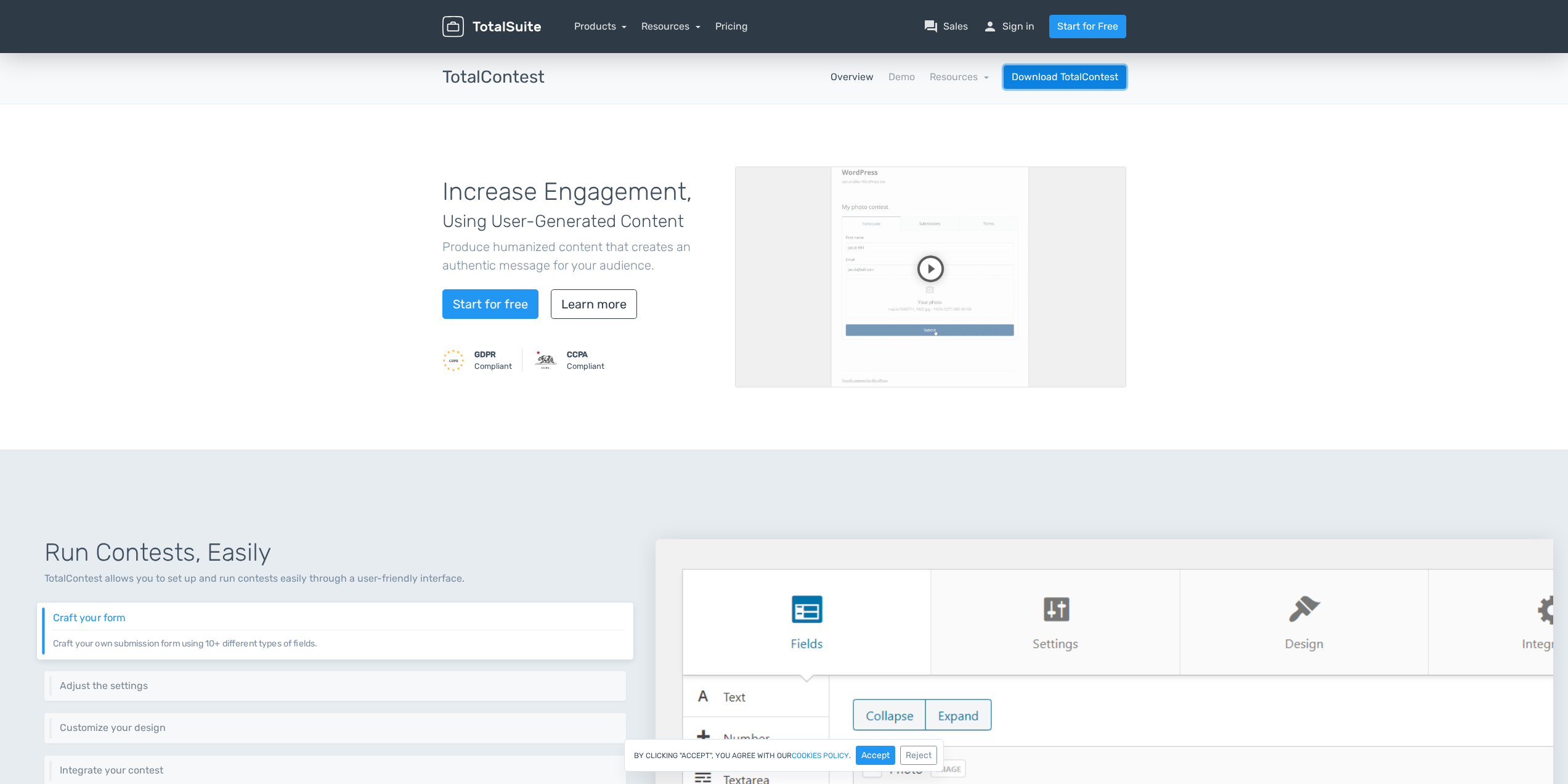
click at [1080, 71] on link "Download TotalContest" at bounding box center [1065, 77] width 123 height 24
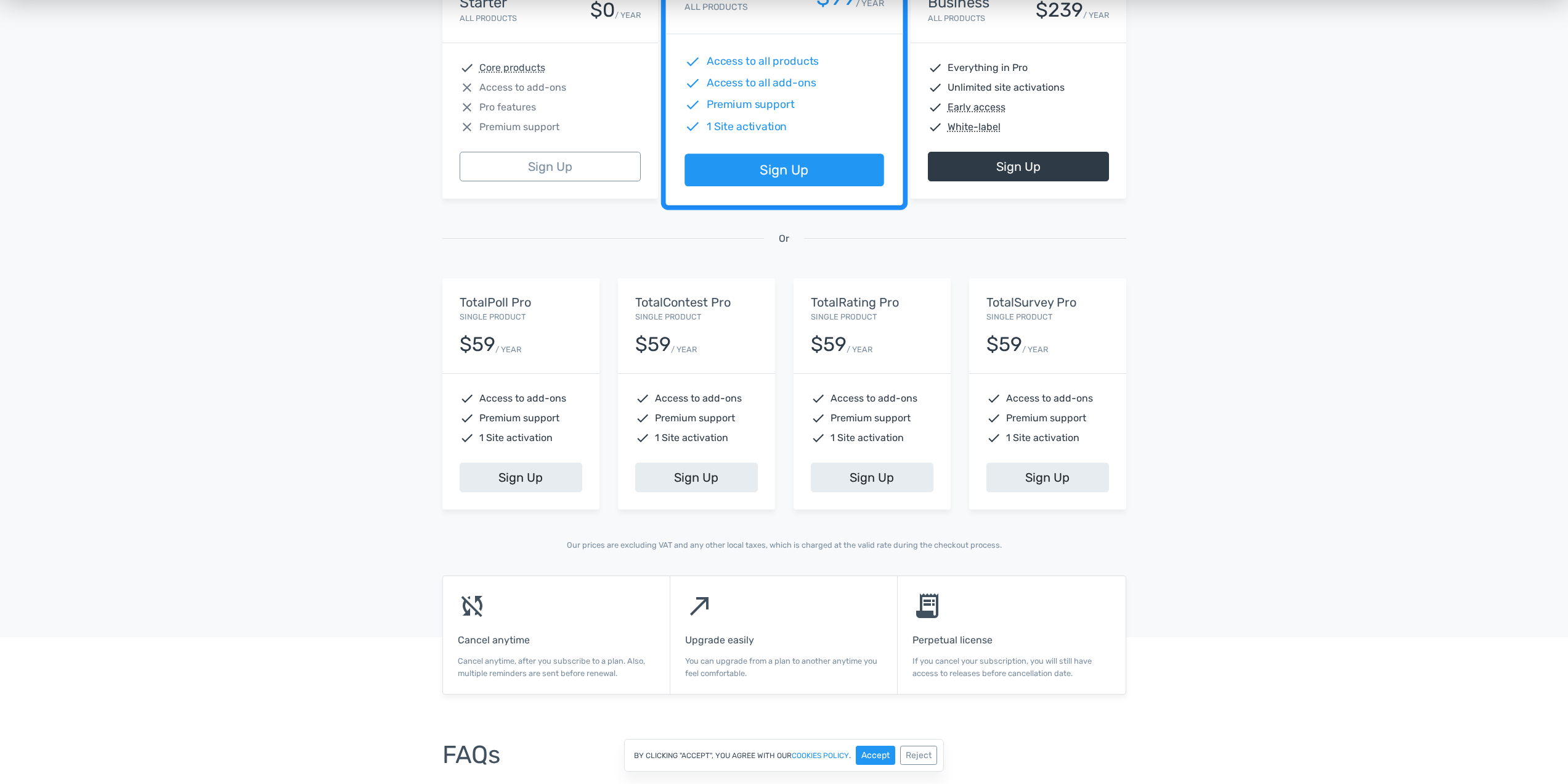
scroll to position [288, 0]
